Goal: Task Accomplishment & Management: Use online tool/utility

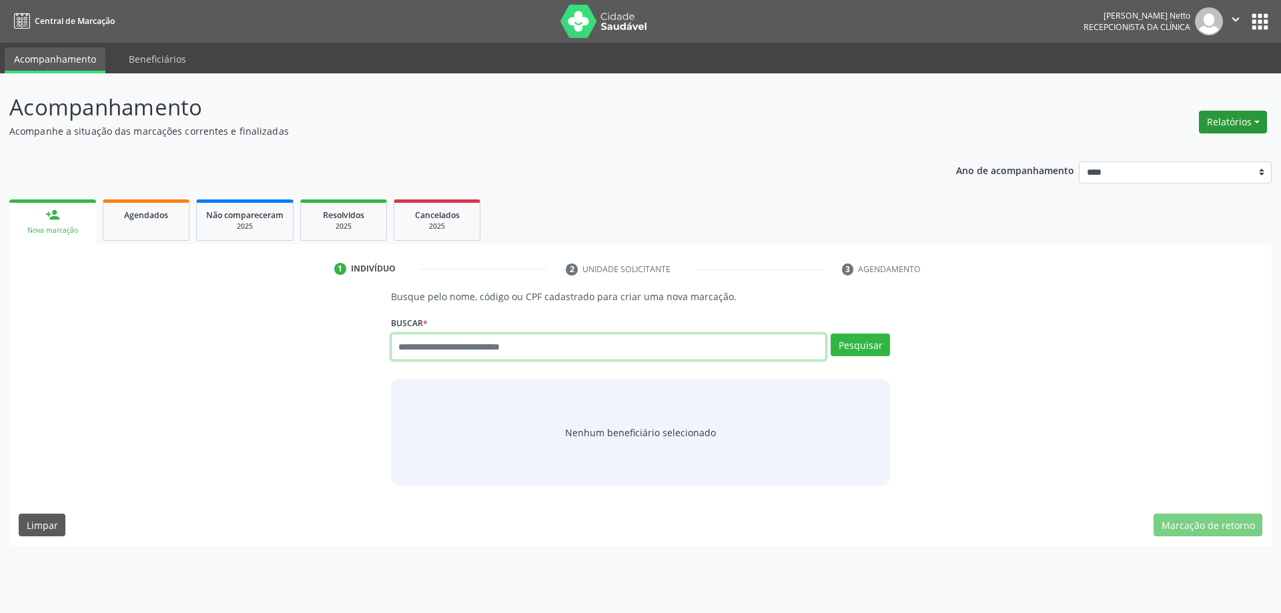
click at [1240, 128] on button "Relatórios" at bounding box center [1233, 122] width 68 height 23
click at [1207, 152] on link "Agendamentos" at bounding box center [1196, 150] width 143 height 19
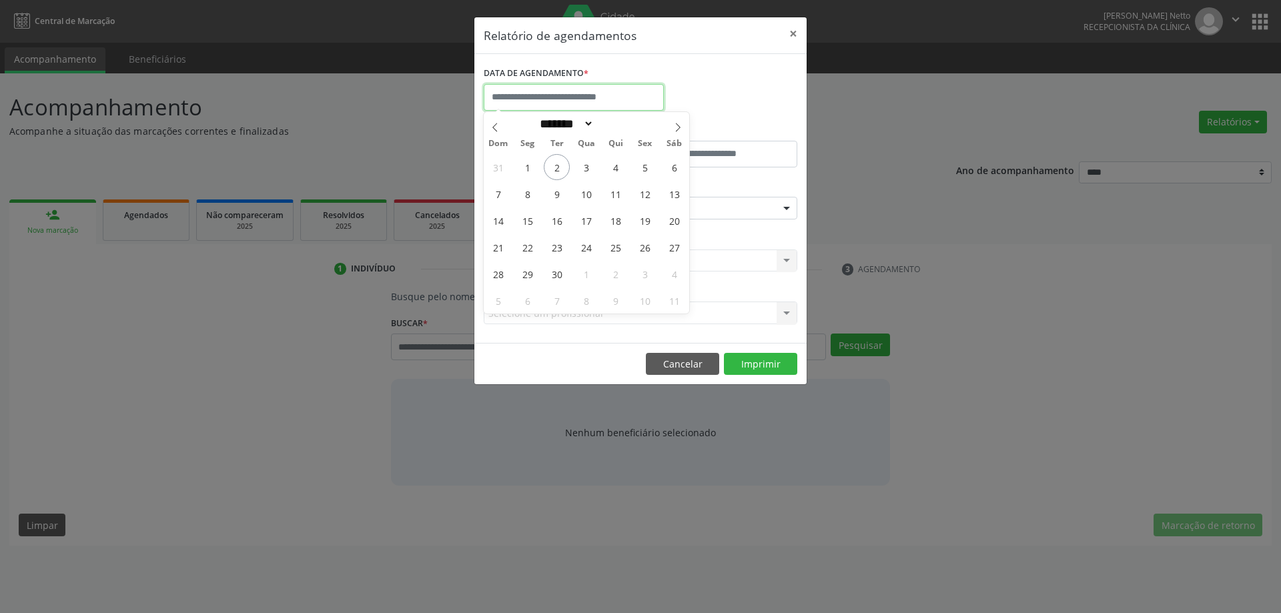
click at [587, 90] on input "text" at bounding box center [574, 97] width 180 height 27
click at [594, 171] on span "3" at bounding box center [586, 167] width 26 height 26
type input "**********"
click at [594, 171] on span "3" at bounding box center [586, 167] width 26 height 26
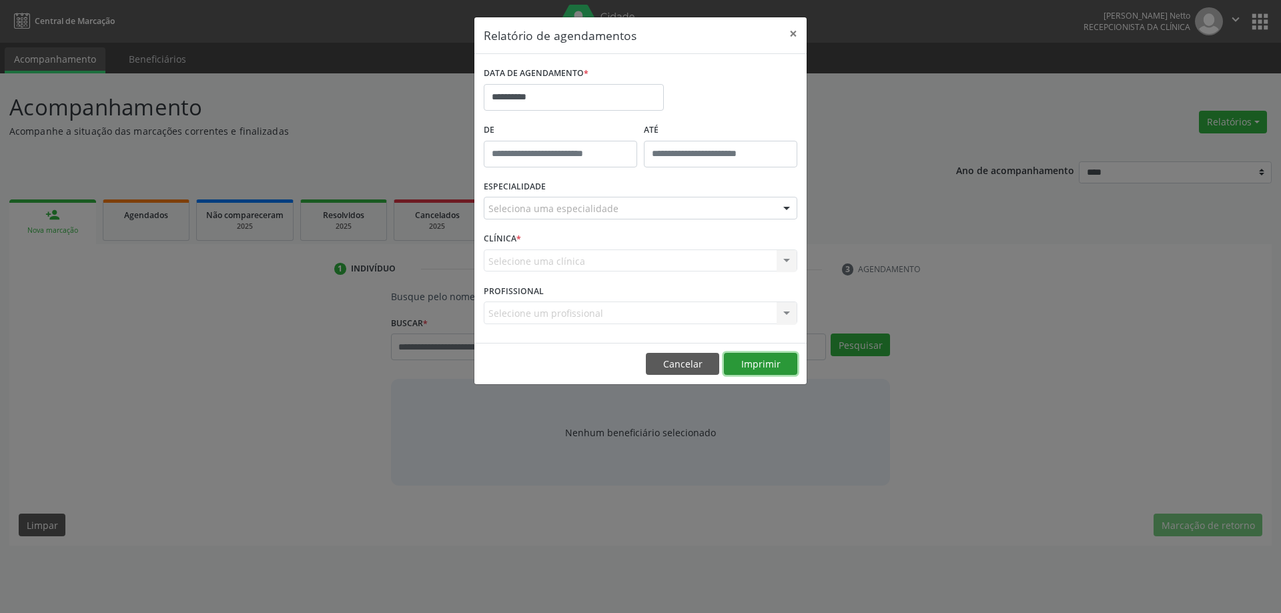
click at [755, 361] on button "Imprimir" at bounding box center [760, 364] width 73 height 23
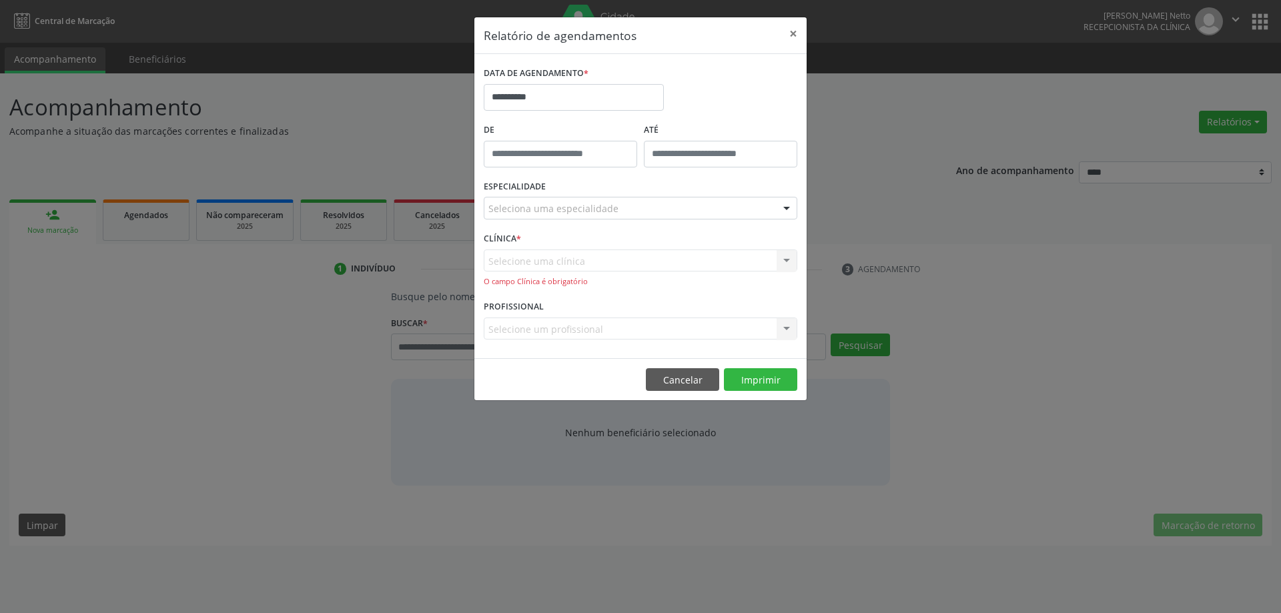
click at [627, 211] on div "Seleciona uma especialidade" at bounding box center [641, 208] width 314 height 23
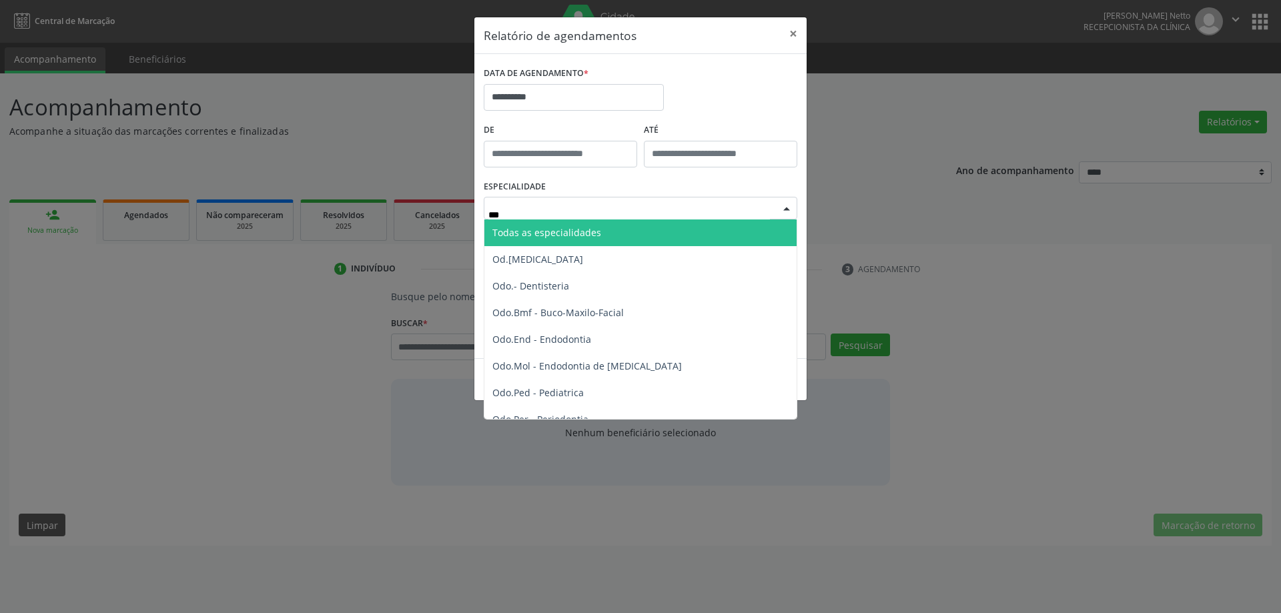
type input "****"
click at [647, 234] on span "Todas as especialidades" at bounding box center [642, 233] width 314 height 27
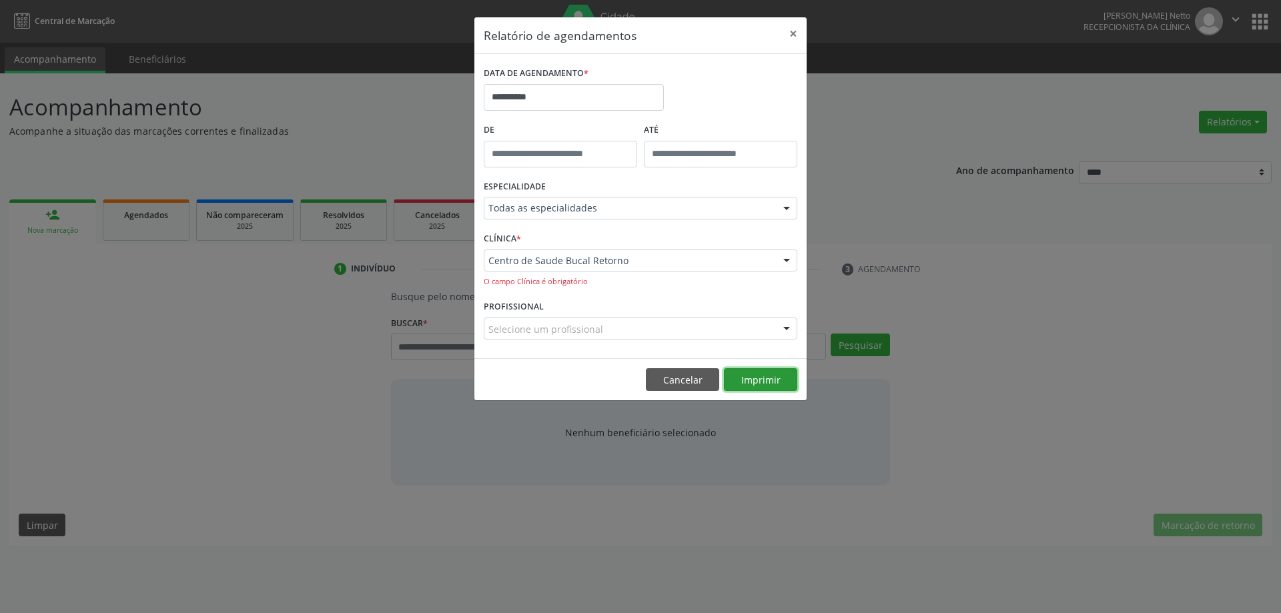
click at [775, 376] on button "Imprimir" at bounding box center [760, 379] width 73 height 23
